Goal: Transaction & Acquisition: Subscribe to service/newsletter

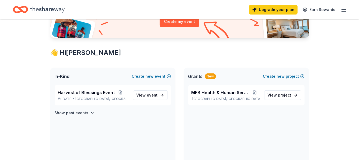
scroll to position [81, 0]
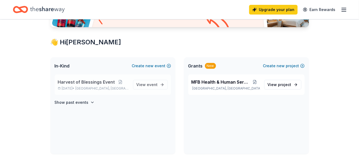
click at [79, 81] on span "Harvest of Blessings Event" at bounding box center [86, 82] width 57 height 6
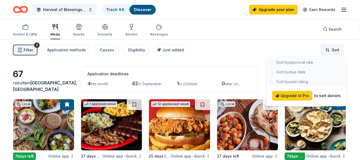
click at [332, 50] on html "Harvest of Blessings Event Track · 64 Discover Upgrade your plan Earn Rewards A…" at bounding box center [181, 80] width 363 height 160
drag, startPoint x: 242, startPoint y: 56, endPoint x: 133, endPoint y: 59, distance: 108.8
click at [230, 58] on html "Harvest of Blessings Event Track · 64 Discover Upgrade your plan Earn Rewards A…" at bounding box center [181, 80] width 363 height 160
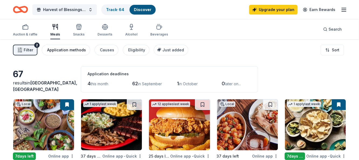
click at [67, 48] on div "Application methods" at bounding box center [66, 50] width 39 height 6
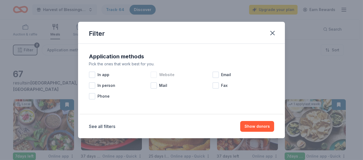
click at [154, 74] on div at bounding box center [153, 75] width 6 height 6
click at [153, 73] on icon at bounding box center [153, 74] width 5 height 5
click at [274, 32] on icon "button" at bounding box center [273, 33] width 8 height 8
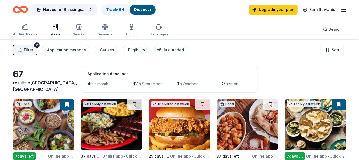
click at [24, 51] on span "Filter" at bounding box center [28, 50] width 9 height 6
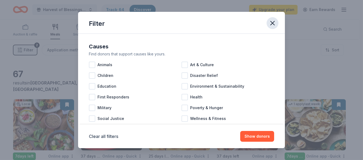
click at [273, 24] on icon "button" at bounding box center [272, 23] width 4 height 4
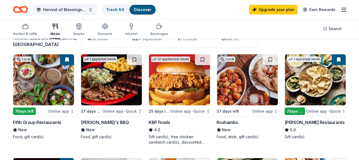
scroll to position [54, 0]
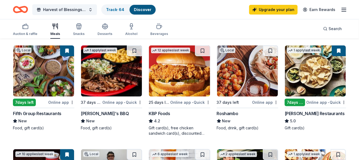
click at [30, 100] on div "7 days left" at bounding box center [24, 103] width 23 height 8
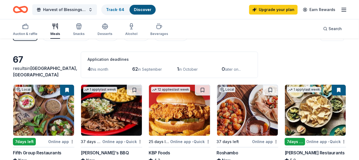
scroll to position [0, 0]
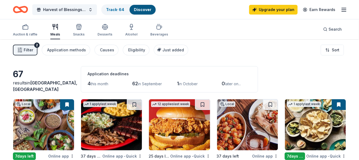
click at [344, 8] on line "button" at bounding box center [344, 8] width 4 height 0
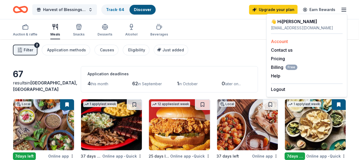
click at [281, 40] on link "Account" at bounding box center [279, 41] width 17 height 5
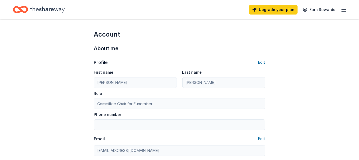
click at [343, 8] on icon "button" at bounding box center [343, 9] width 6 height 6
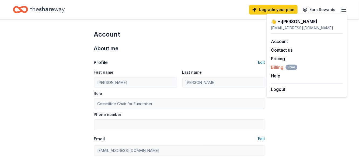
click at [277, 67] on span "Billing Free" at bounding box center [284, 67] width 26 height 6
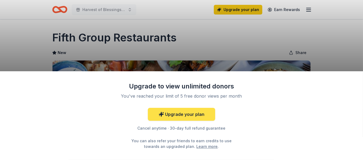
click at [186, 115] on link "Upgrade your plan" at bounding box center [181, 114] width 67 height 13
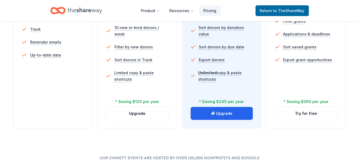
scroll to position [215, 0]
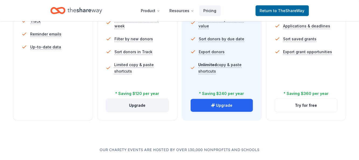
click at [136, 104] on button "Upgrade" at bounding box center [137, 105] width 62 height 13
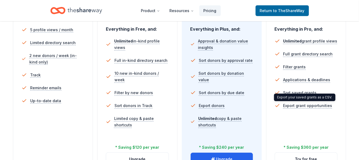
scroll to position [188, 0]
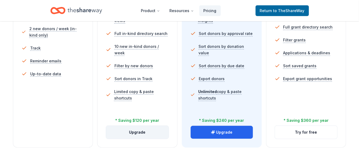
click at [135, 132] on button "Upgrade" at bounding box center [137, 132] width 62 height 13
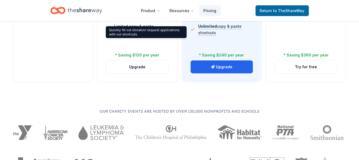
scroll to position [269, 0]
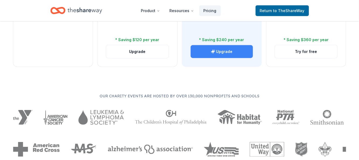
click at [213, 50] on icon "button" at bounding box center [213, 52] width 4 height 4
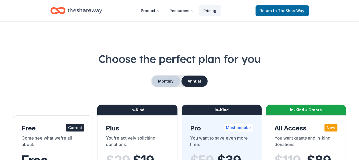
click at [173, 83] on button "Monthly" at bounding box center [166, 81] width 29 height 11
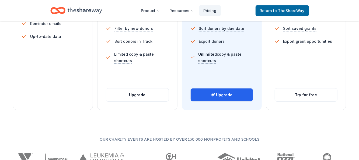
scroll to position [242, 0]
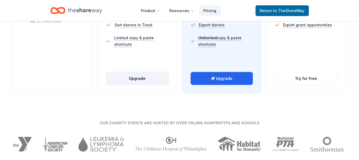
click at [134, 78] on button "Upgrade" at bounding box center [137, 78] width 62 height 13
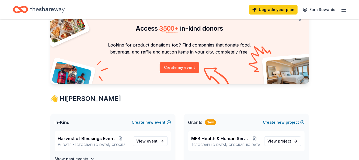
scroll to position [54, 0]
